Goal: Book appointment/travel/reservation

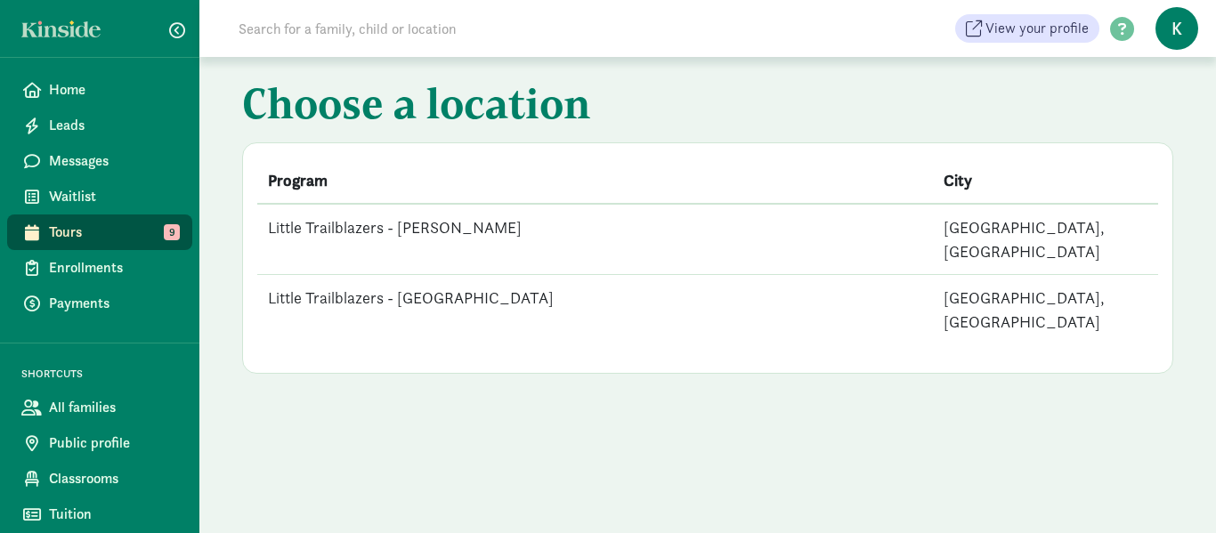
click at [468, 224] on td "Little Trailblazers - [PERSON_NAME]" at bounding box center [595, 239] width 676 height 71
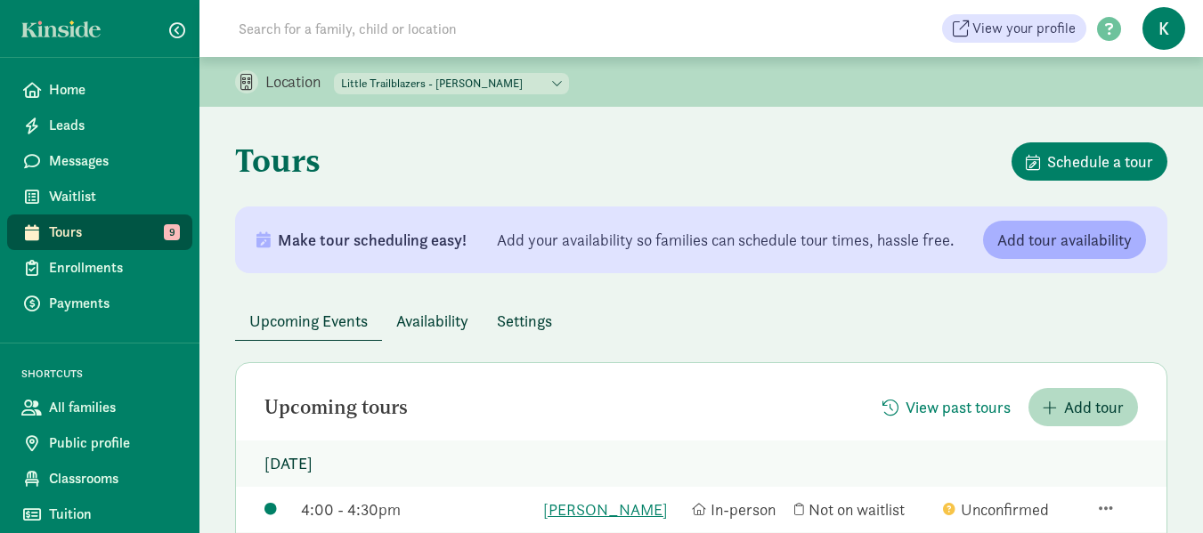
click at [101, 234] on span "Tours" at bounding box center [113, 232] width 129 height 21
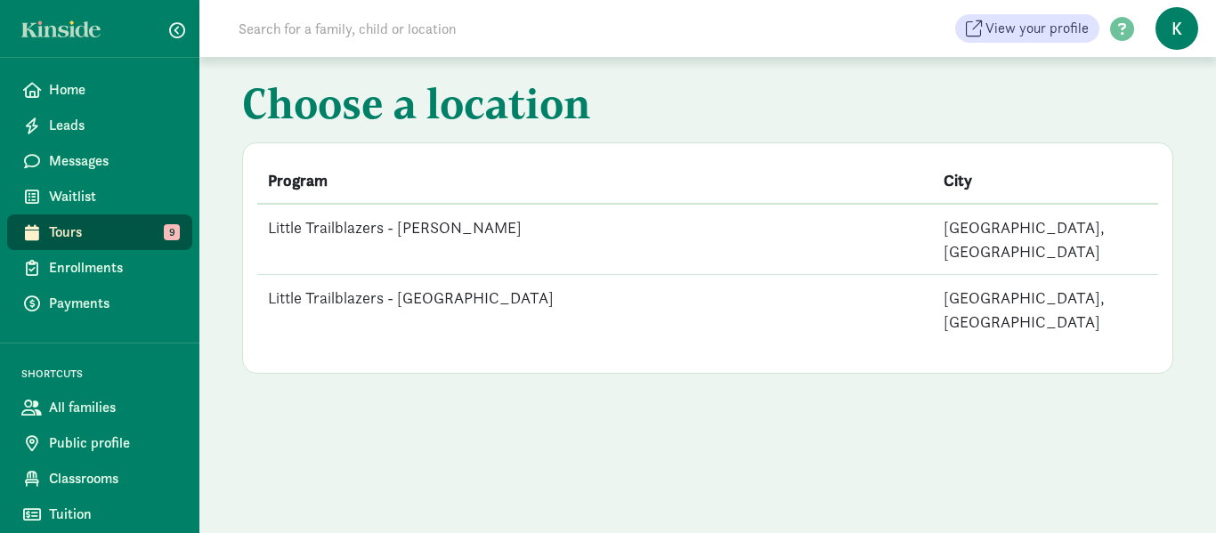
click at [421, 275] on td "Little Trailblazers - [GEOGRAPHIC_DATA]" at bounding box center [595, 310] width 676 height 70
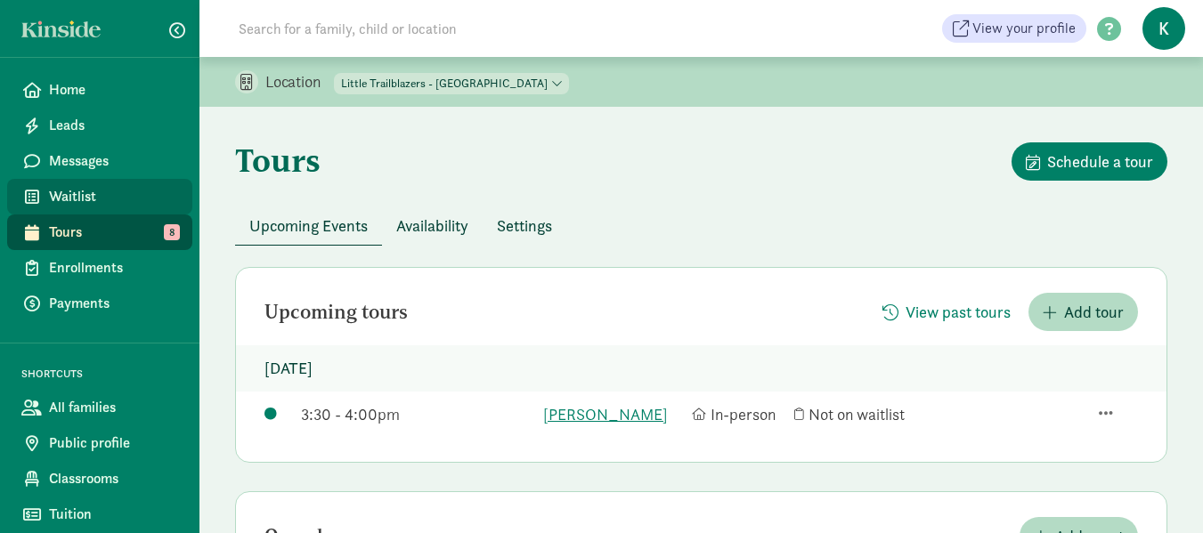
click at [90, 191] on span "Waitlist" at bounding box center [113, 196] width 129 height 21
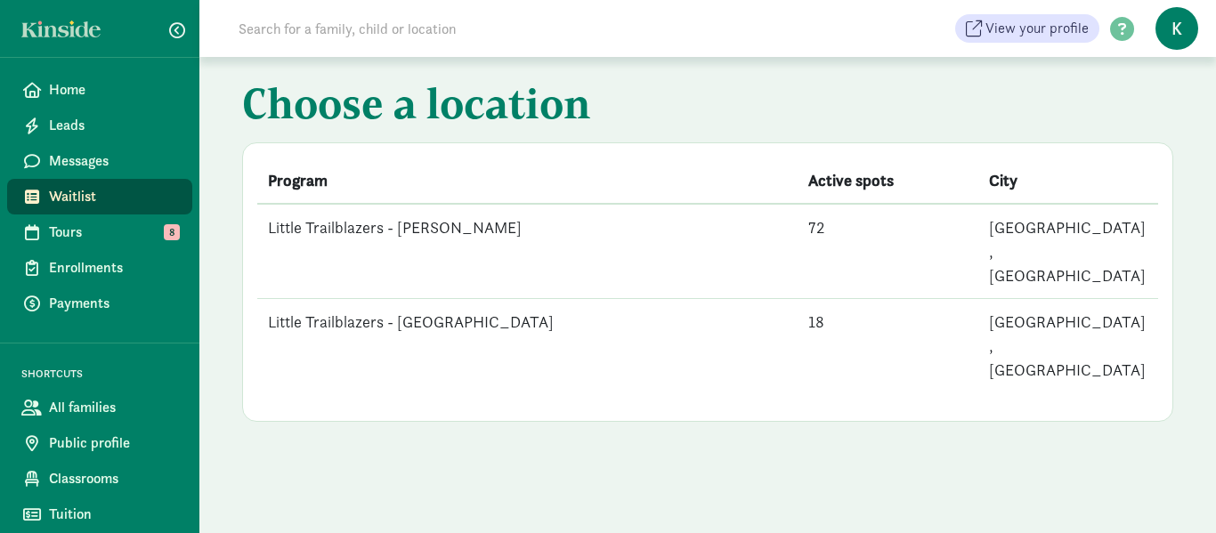
click at [442, 228] on td "Little Trailblazers - [PERSON_NAME]" at bounding box center [527, 251] width 540 height 95
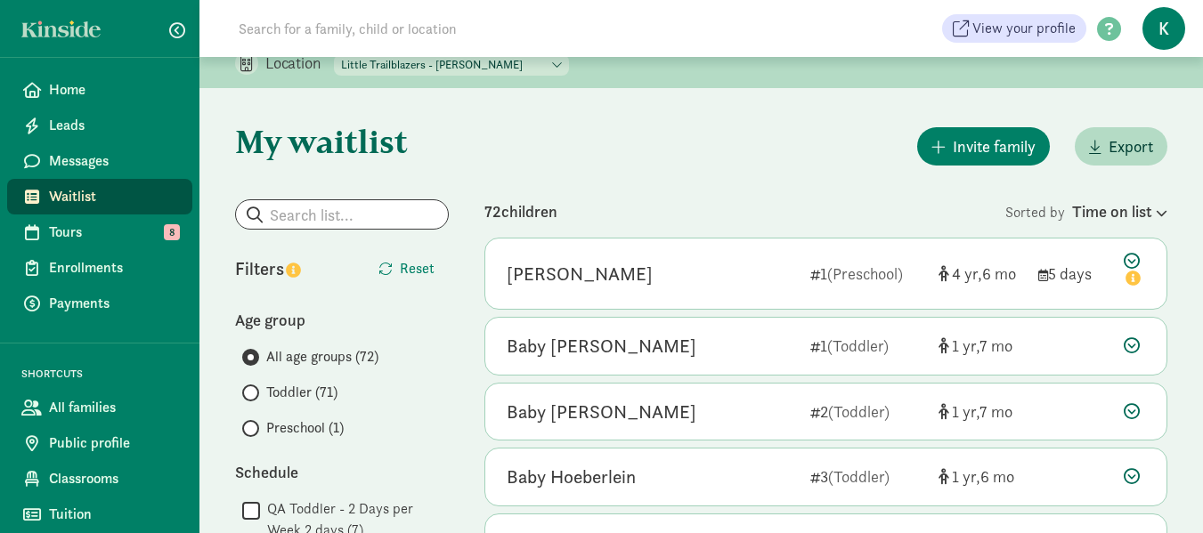
scroll to position [23, 0]
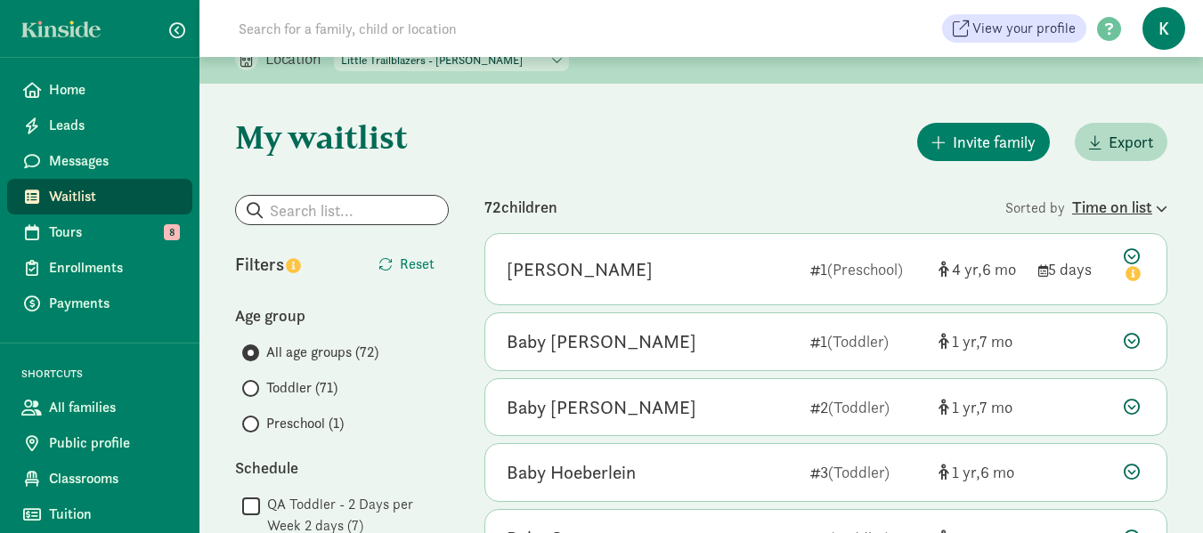
click at [1159, 203] on icon at bounding box center [1159, 209] width 15 height 12
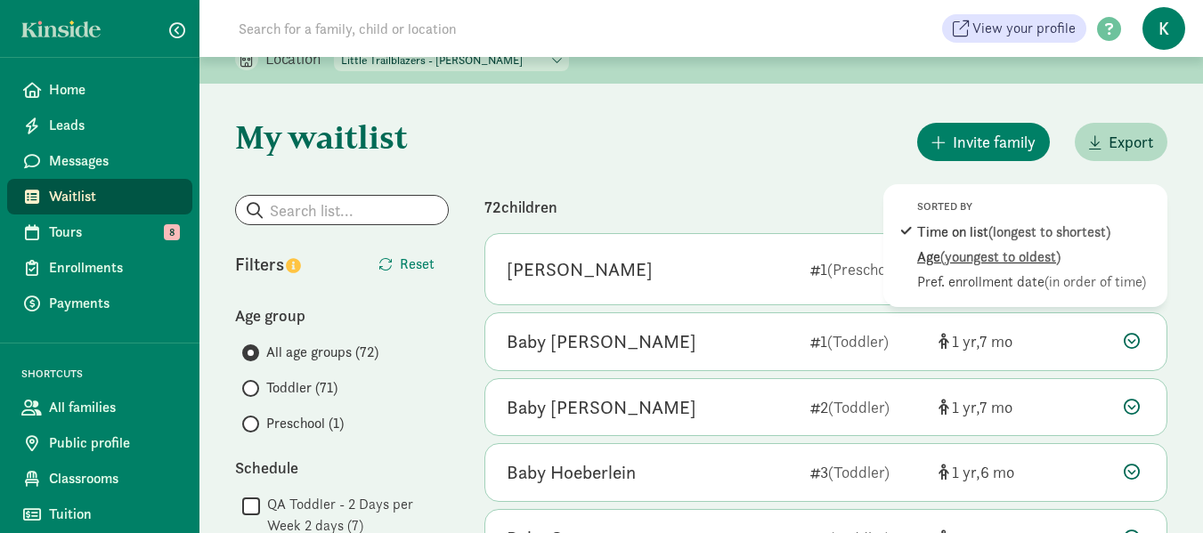
click at [1039, 252] on span "(youngest to oldest)" at bounding box center [1000, 256] width 120 height 19
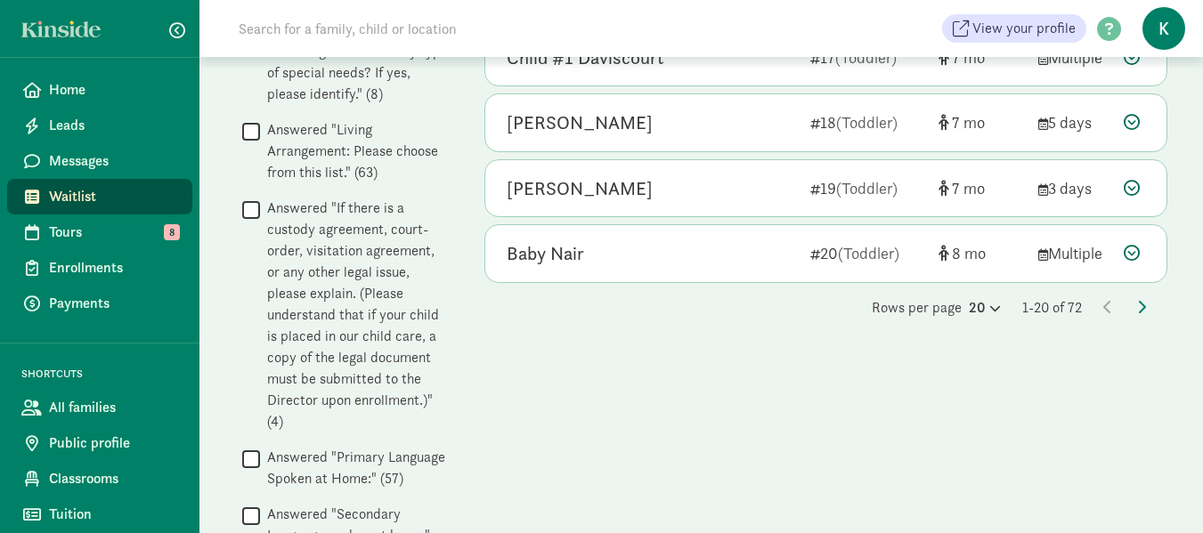
scroll to position [1221, 0]
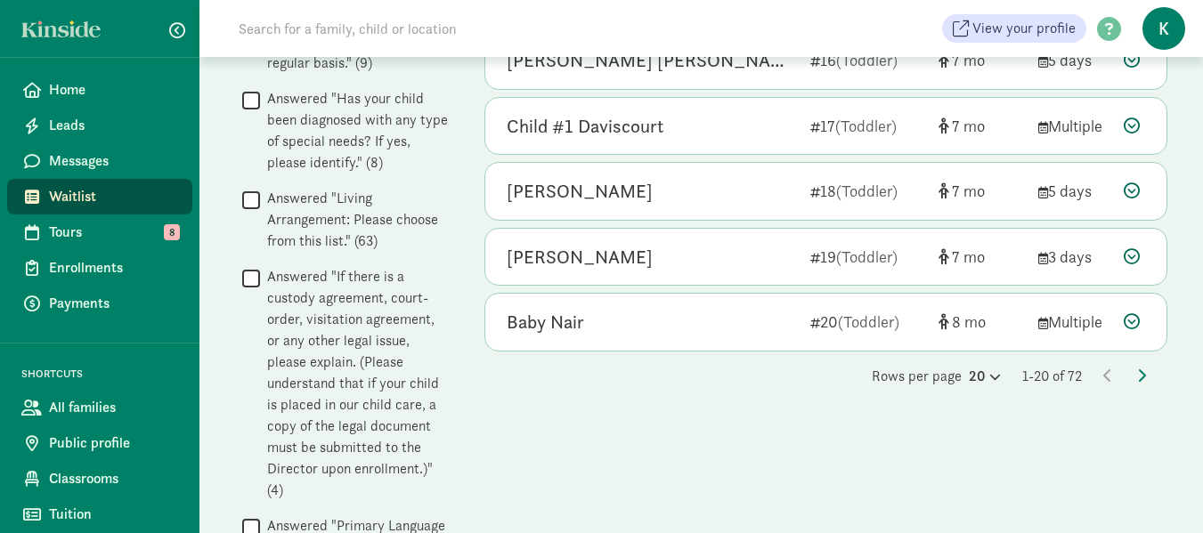
click at [1136, 370] on div "Rows per page 20 1-20 of 72" at bounding box center [825, 376] width 683 height 21
click at [1140, 369] on icon at bounding box center [1141, 376] width 9 height 14
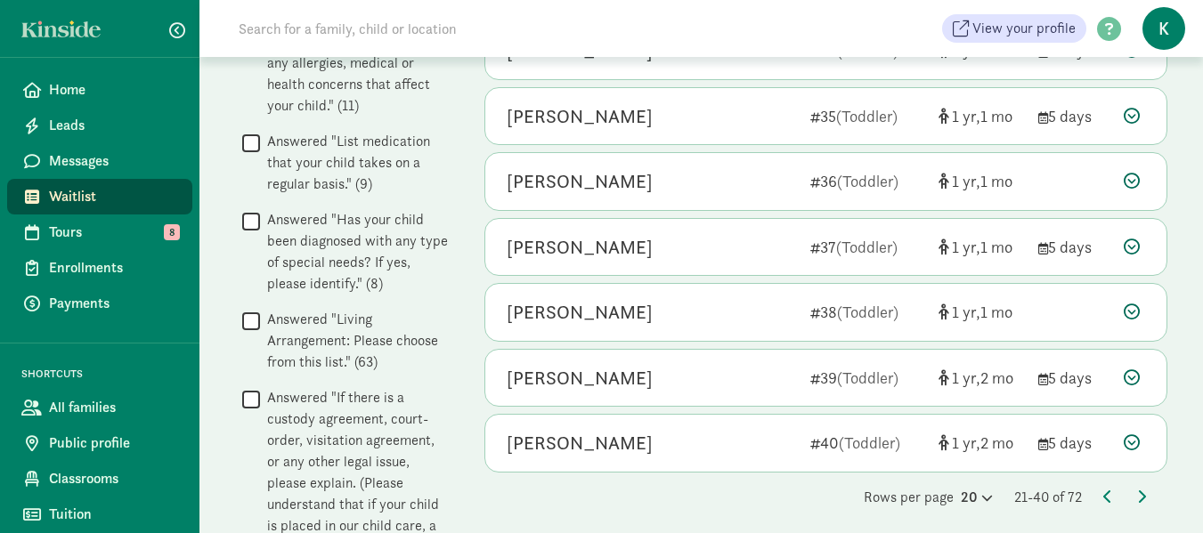
scroll to position [1073, 0]
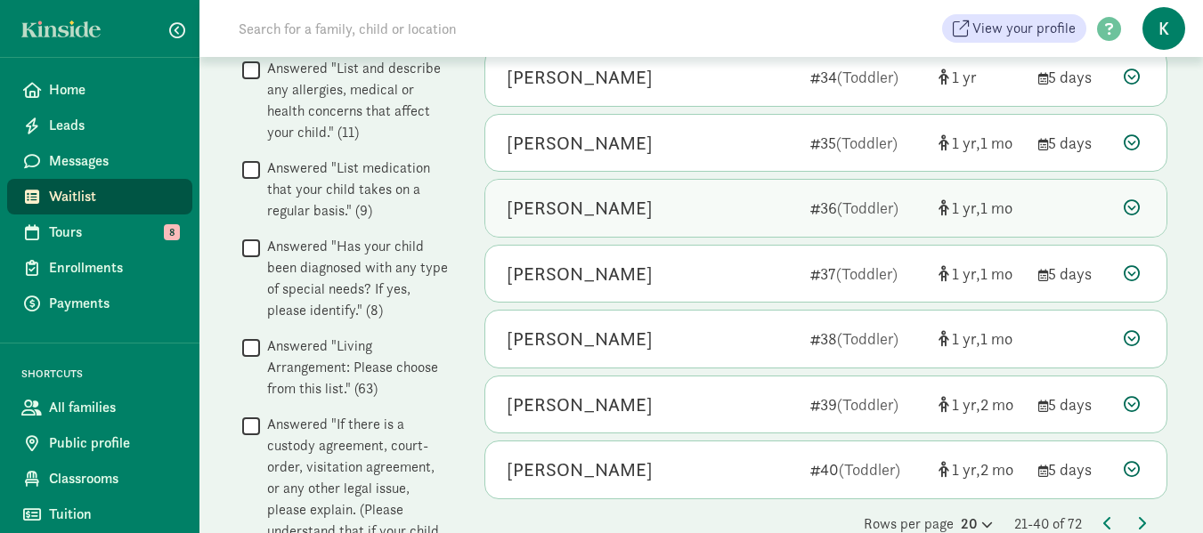
click at [1133, 205] on icon at bounding box center [1132, 207] width 16 height 16
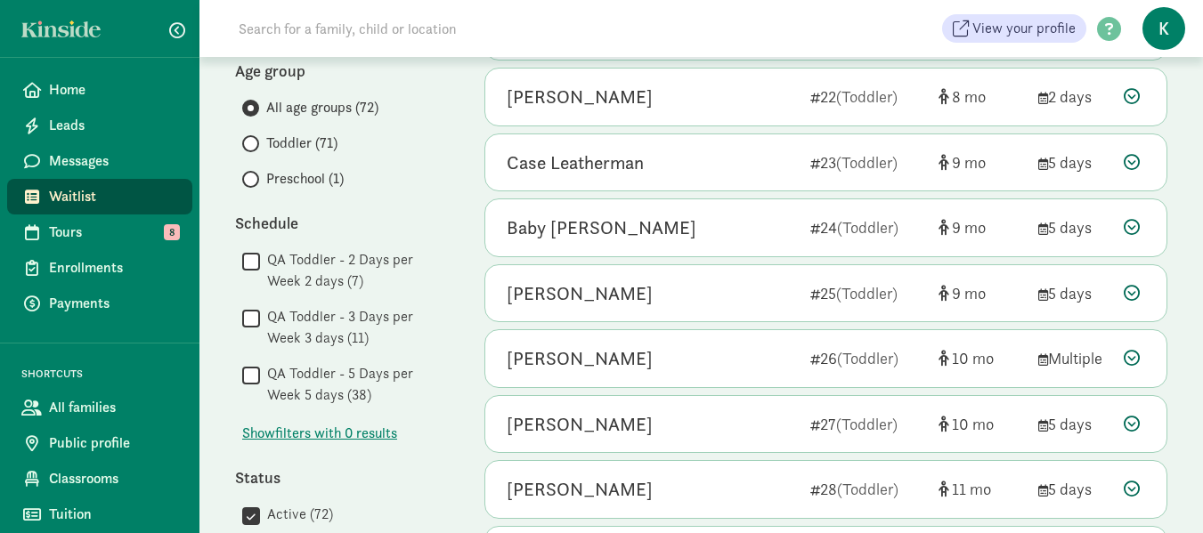
scroll to position [177, 0]
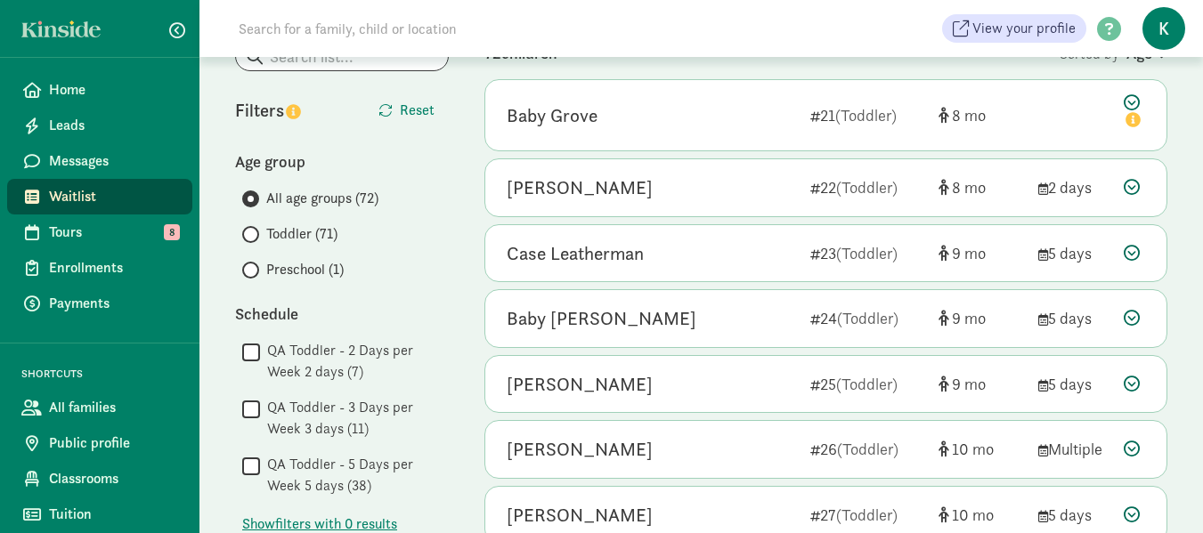
click at [86, 192] on span "Waitlist" at bounding box center [113, 196] width 129 height 21
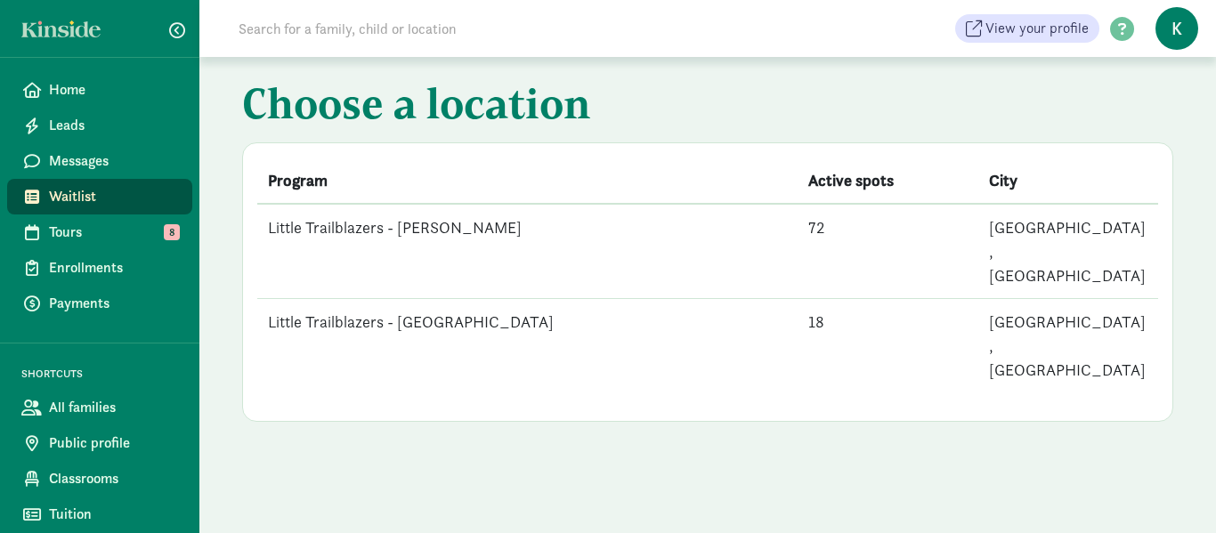
click at [438, 228] on td "Little Trailblazers - [PERSON_NAME]" at bounding box center [527, 251] width 540 height 95
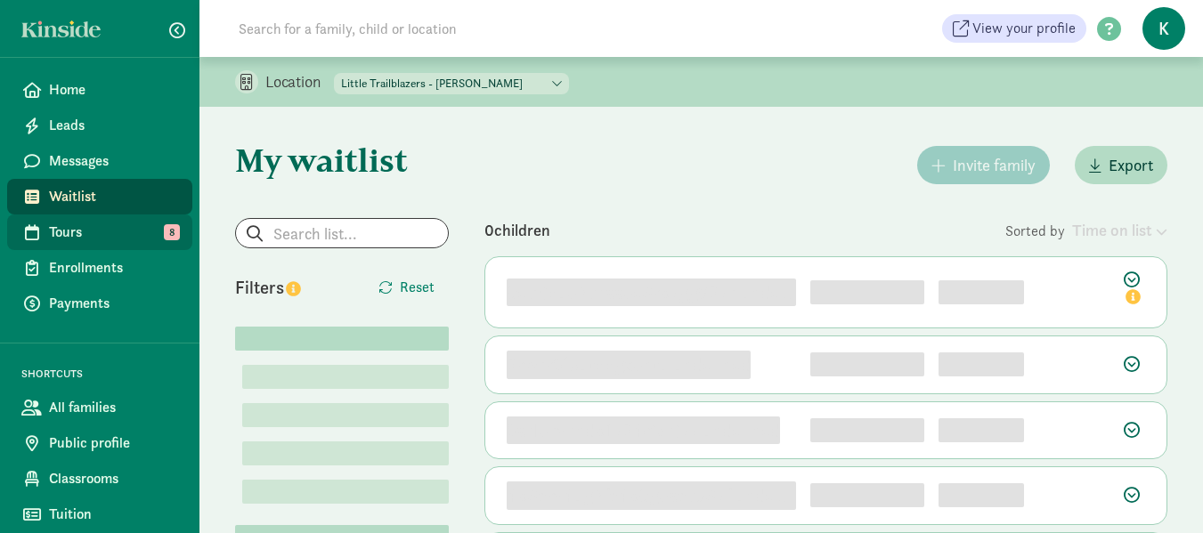
click at [76, 230] on span "Tours" at bounding box center [113, 232] width 129 height 21
